Goal: Transaction & Acquisition: Purchase product/service

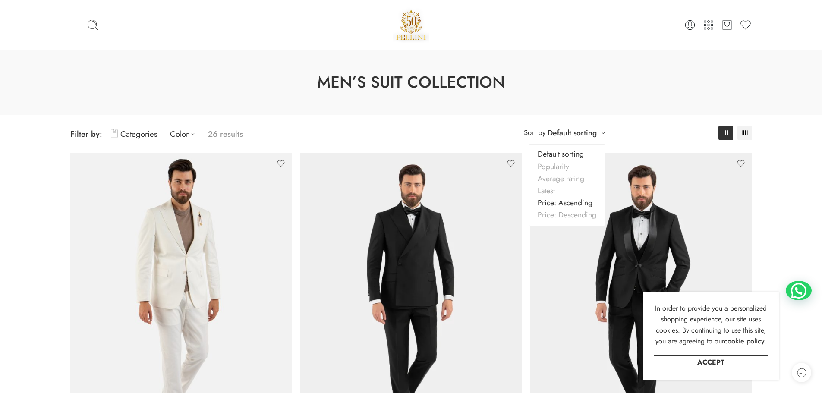
click at [560, 198] on link "Price: Ascending" at bounding box center [567, 203] width 76 height 12
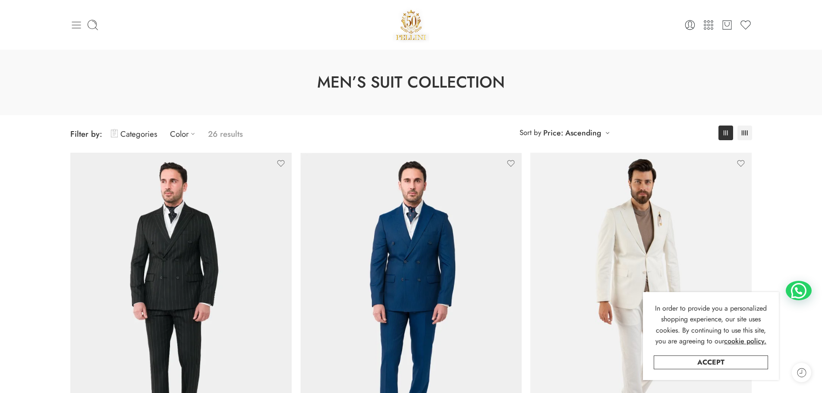
click at [74, 24] on icon at bounding box center [76, 25] width 12 height 12
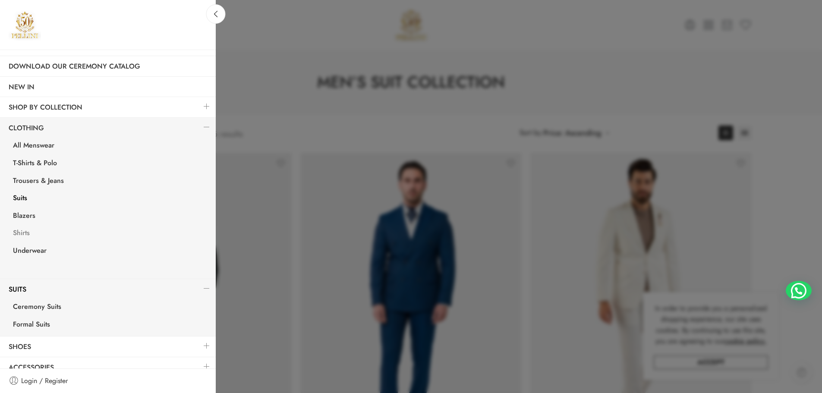
scroll to position [32, 0]
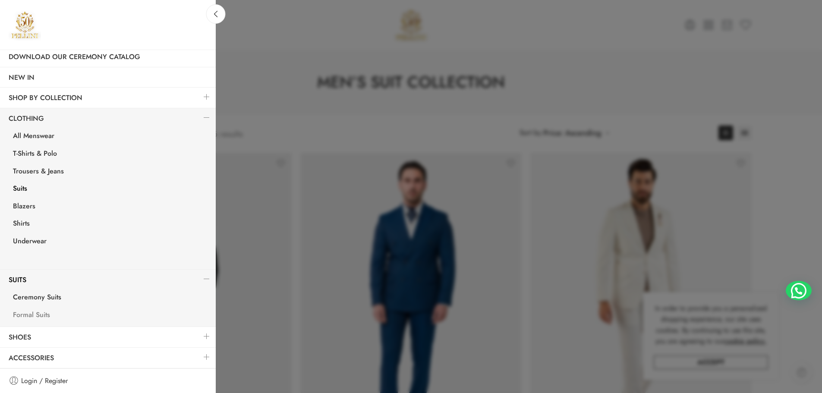
click at [36, 314] on link "Formal Suits" at bounding box center [109, 316] width 211 height 18
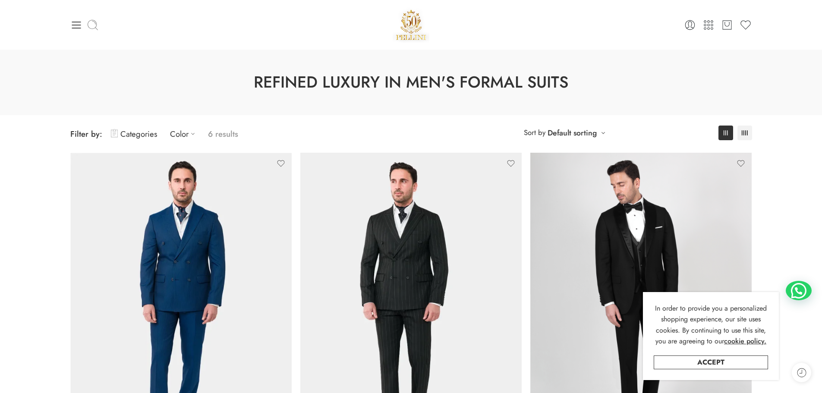
click at [86, 24] on div at bounding box center [183, 25] width 227 height 12
click at [80, 26] on icon at bounding box center [76, 25] width 12 height 12
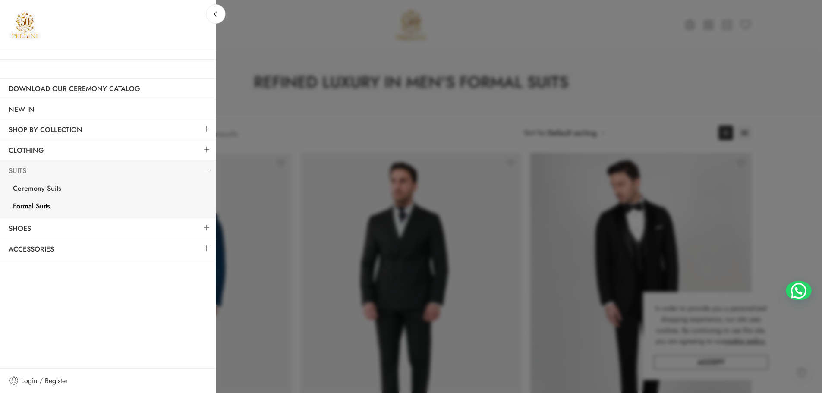
click at [19, 172] on link "Suits" at bounding box center [108, 171] width 216 height 20
